Goal: Information Seeking & Learning: Learn about a topic

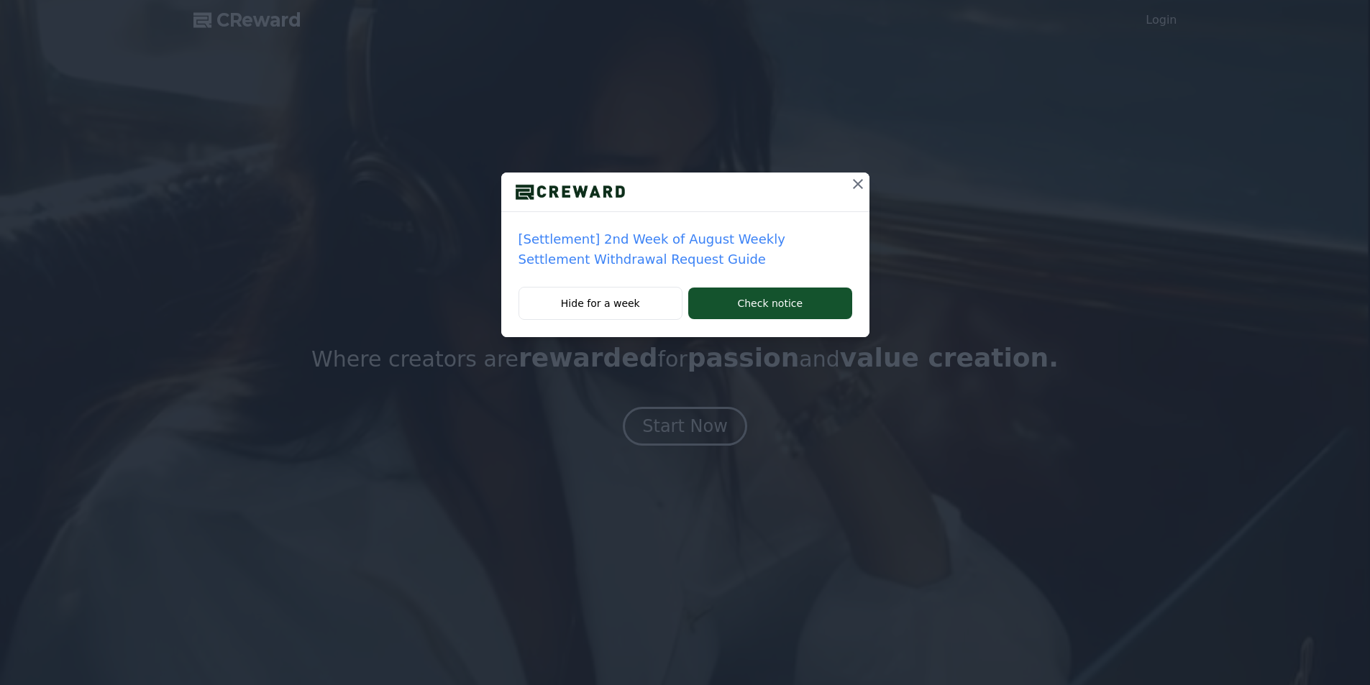
click at [854, 179] on icon at bounding box center [857, 183] width 17 height 17
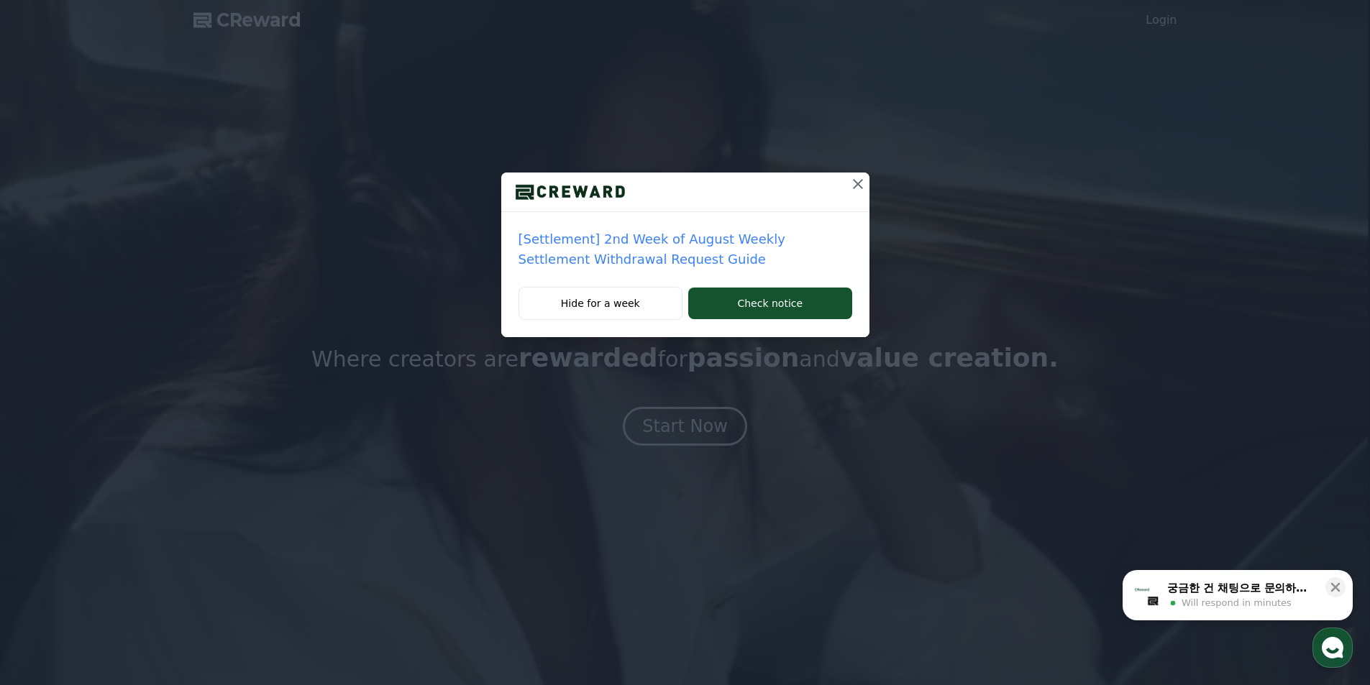
click at [854, 181] on icon at bounding box center [858, 184] width 10 height 10
drag, startPoint x: 867, startPoint y: 184, endPoint x: 844, endPoint y: 220, distance: 42.7
click at [867, 184] on button at bounding box center [858, 184] width 23 height 23
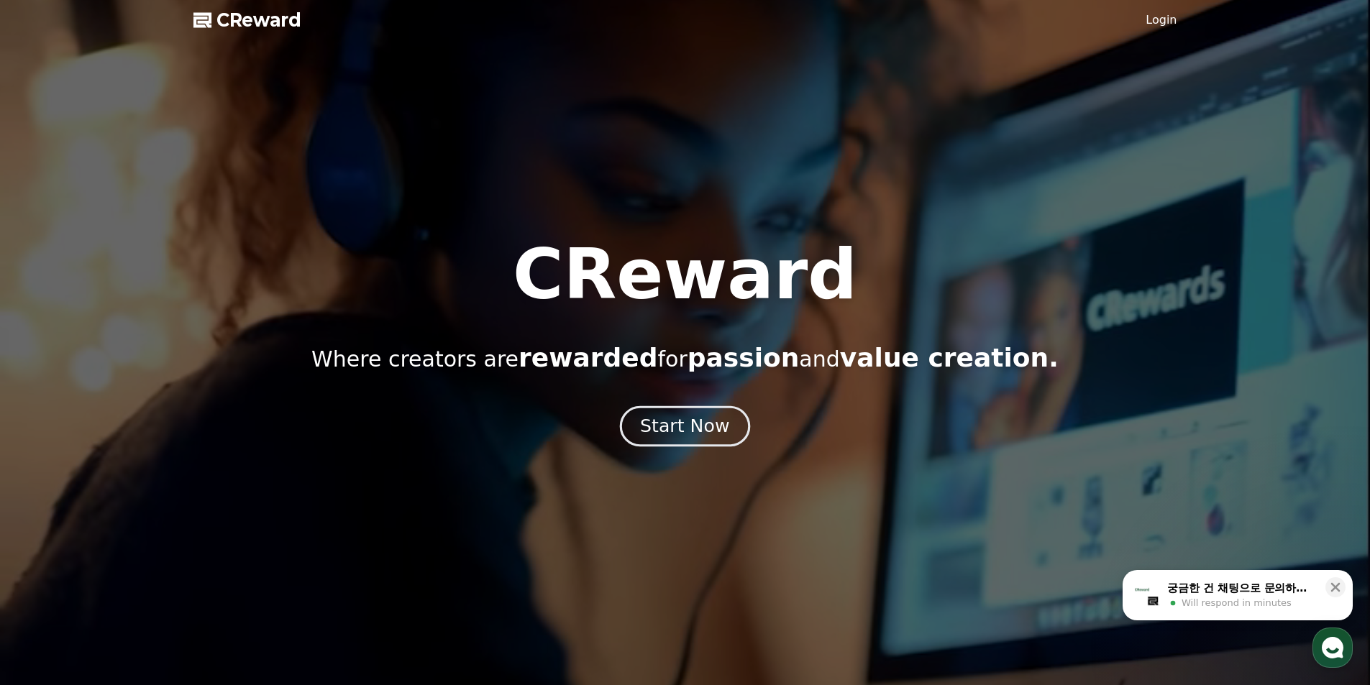
click at [697, 433] on div "Start Now" at bounding box center [684, 426] width 89 height 24
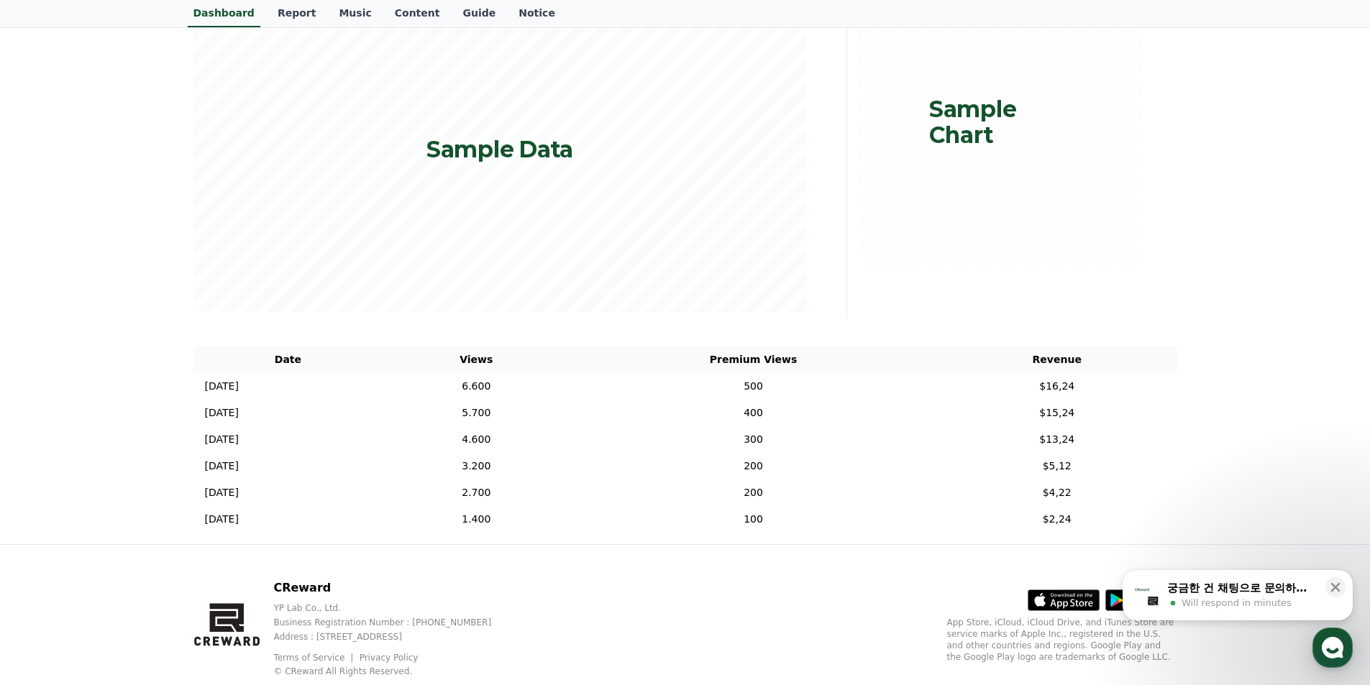
scroll to position [294, 0]
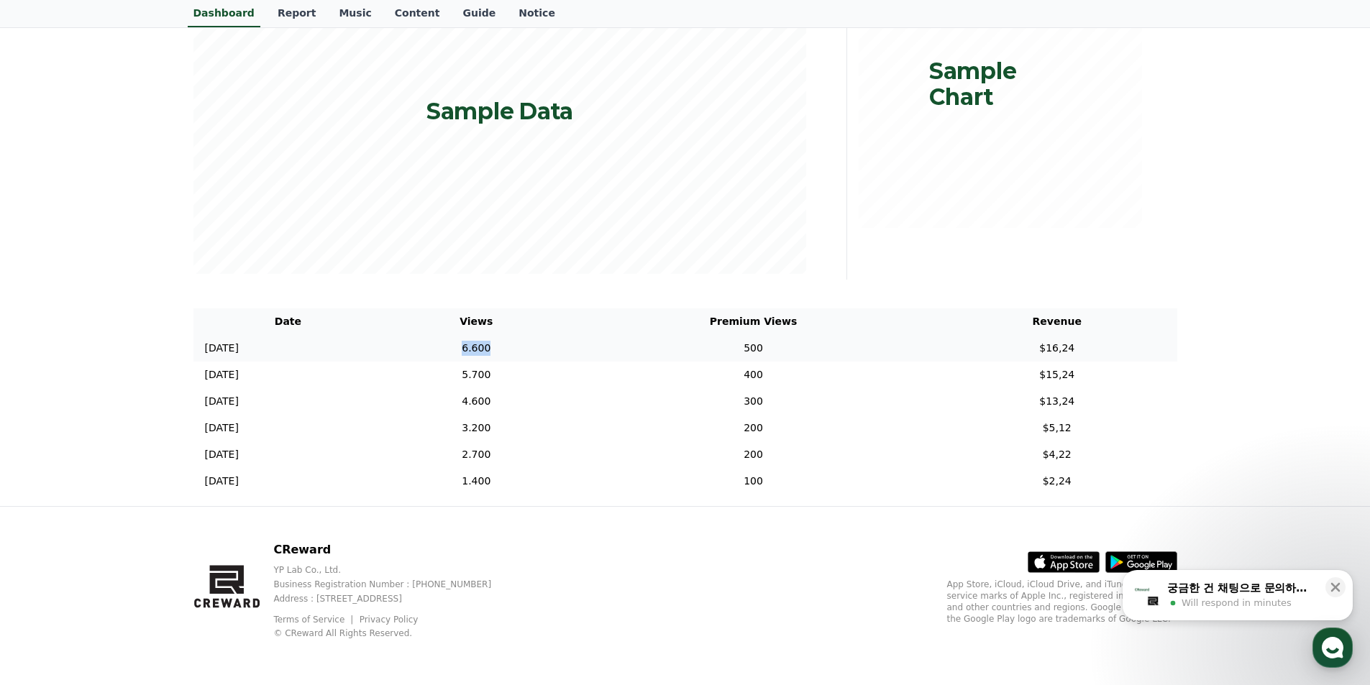
drag, startPoint x: 516, startPoint y: 348, endPoint x: 966, endPoint y: 348, distance: 450.2
click at [570, 348] on td "6.600" at bounding box center [476, 348] width 187 height 27
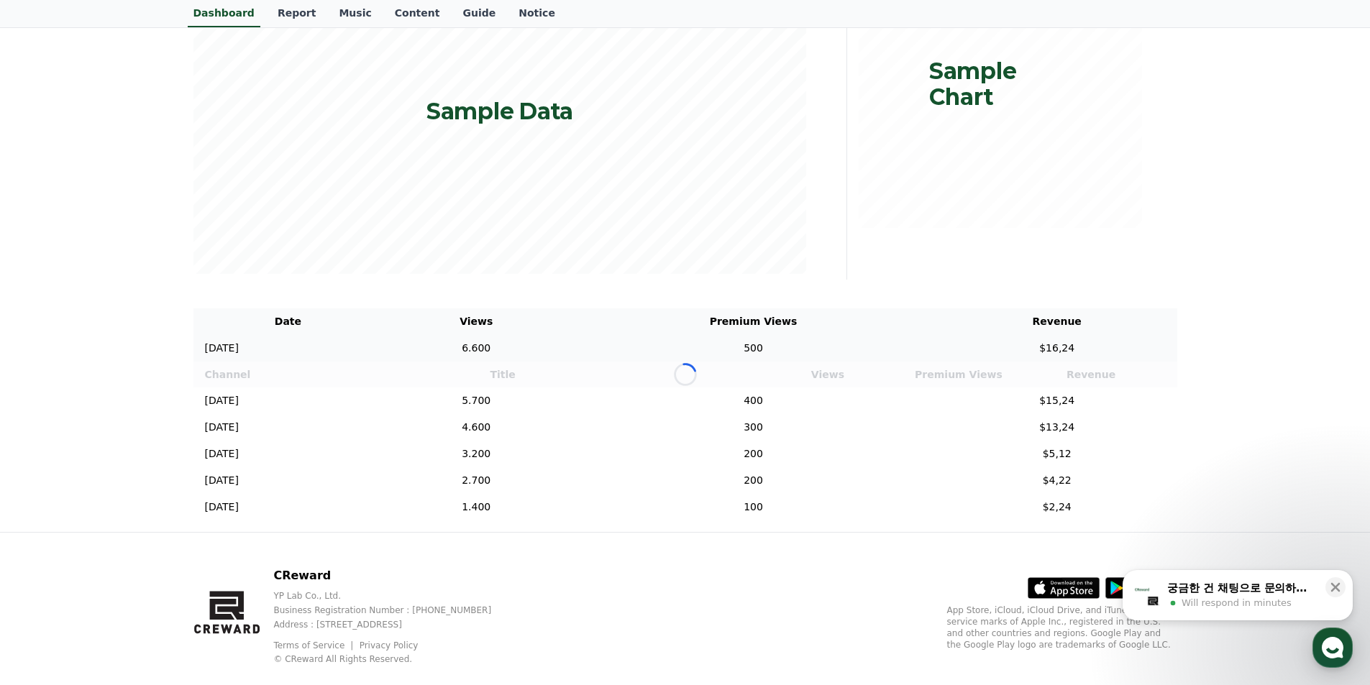
click at [1149, 348] on td "$16,24" at bounding box center [1057, 348] width 240 height 27
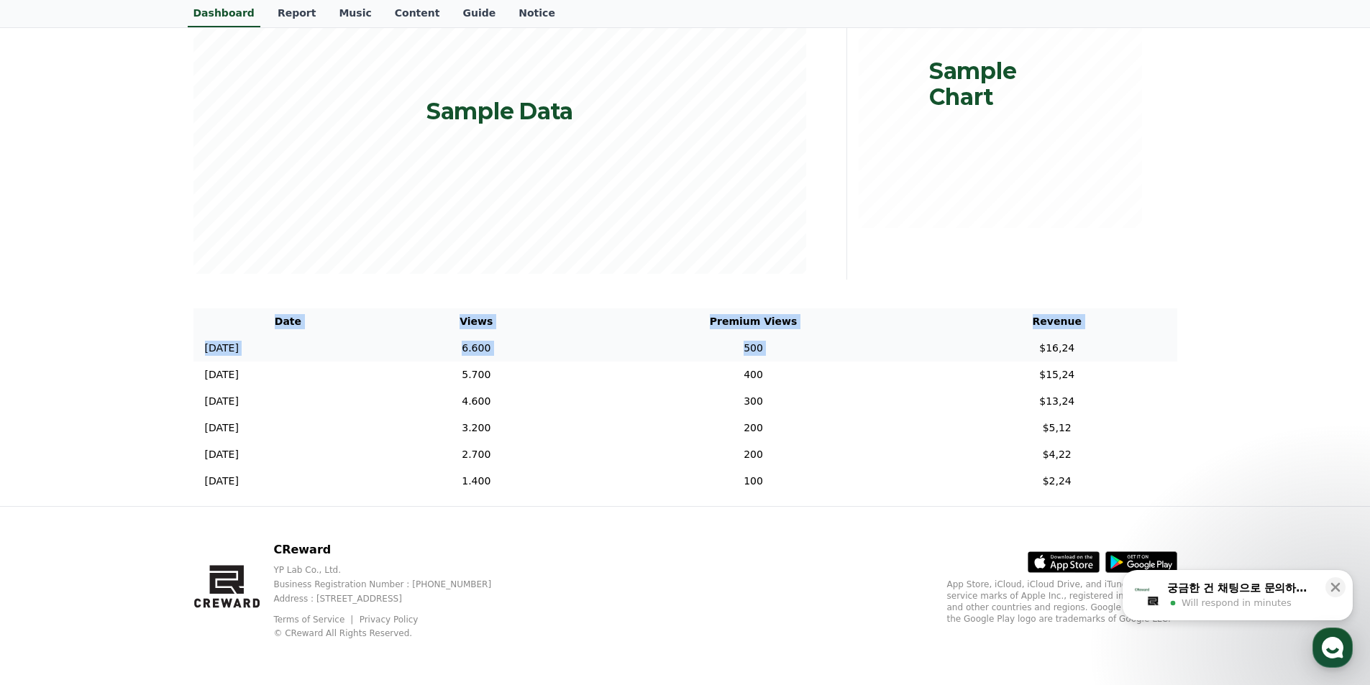
drag, startPoint x: 1220, startPoint y: 341, endPoint x: 1008, endPoint y: 339, distance: 212.9
click at [1008, 339] on div "**********" at bounding box center [685, 155] width 1370 height 701
click at [1254, 354] on div "**********" at bounding box center [685, 155] width 1370 height 701
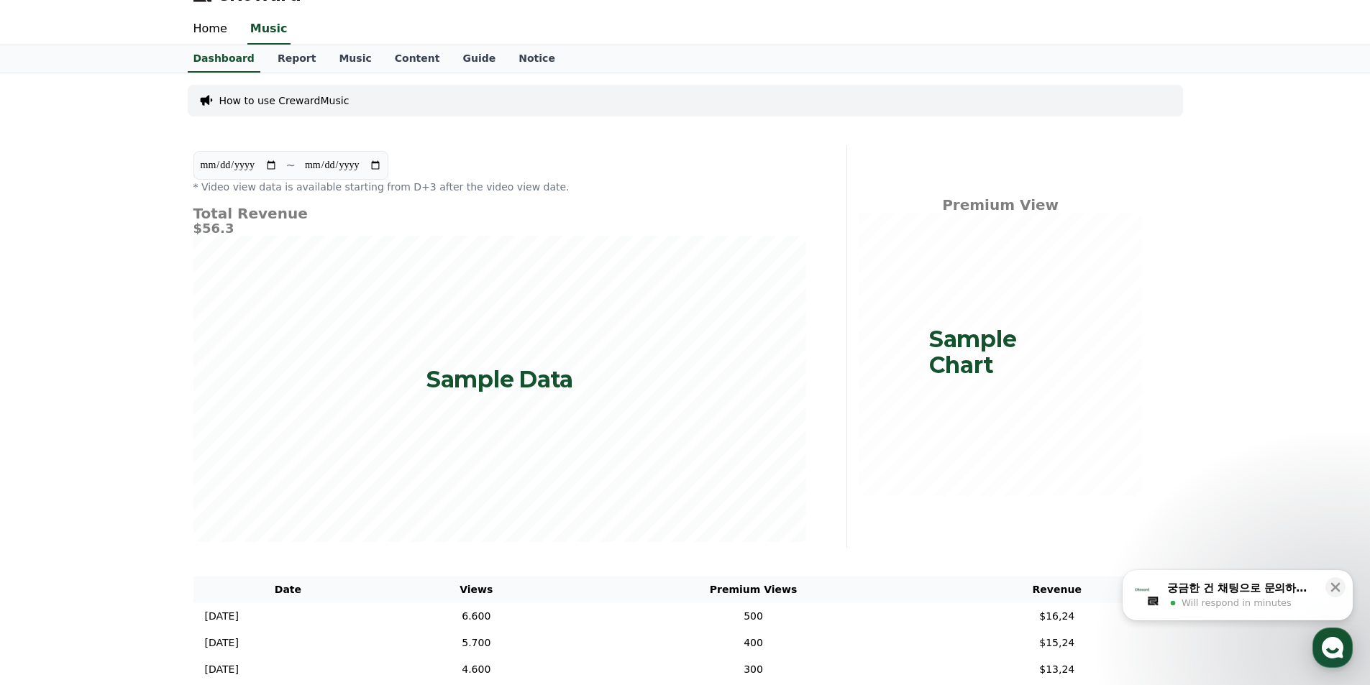
scroll to position [6, 0]
